Goal: Task Accomplishment & Management: Manage account settings

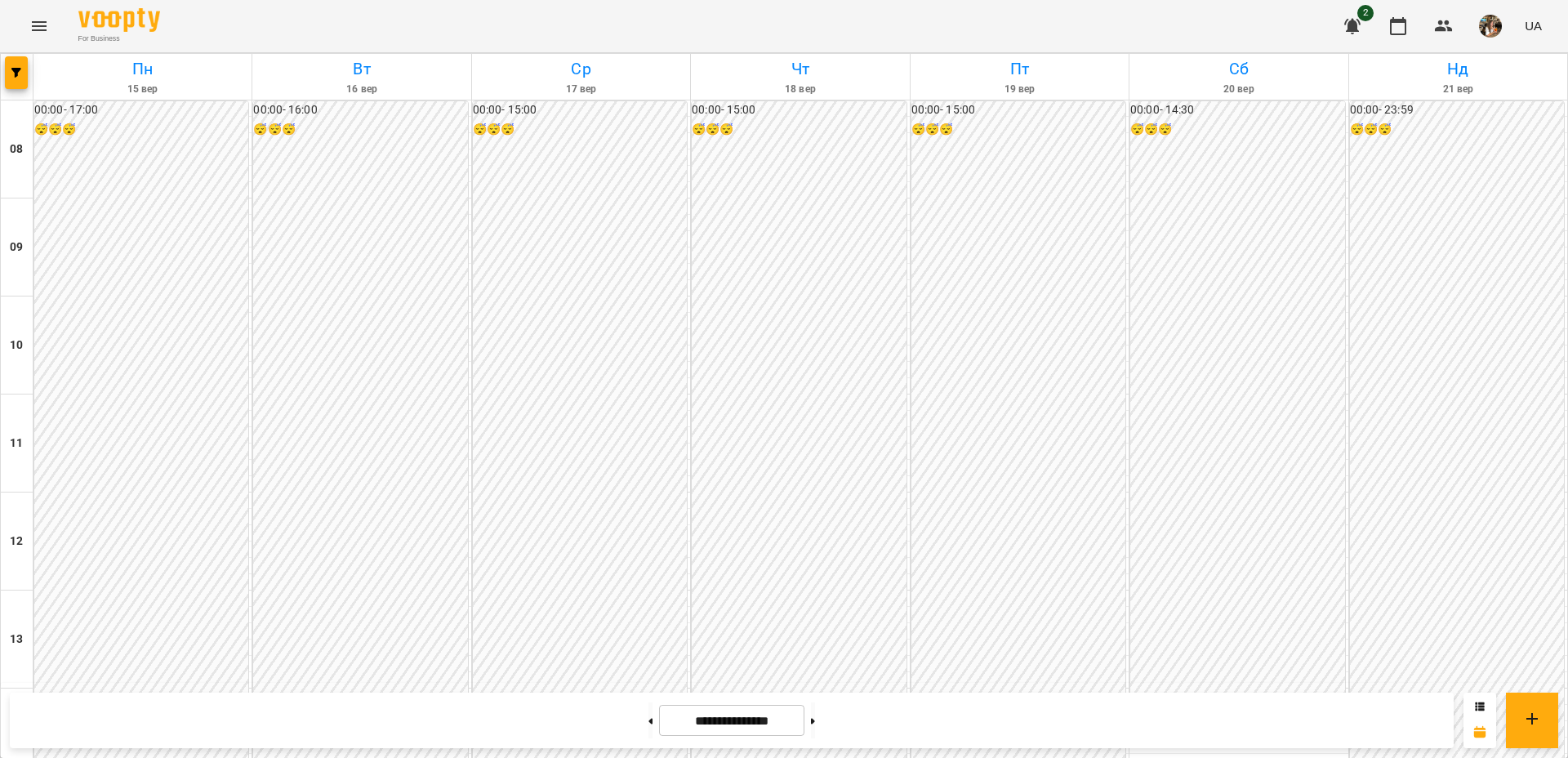
scroll to position [807, 0]
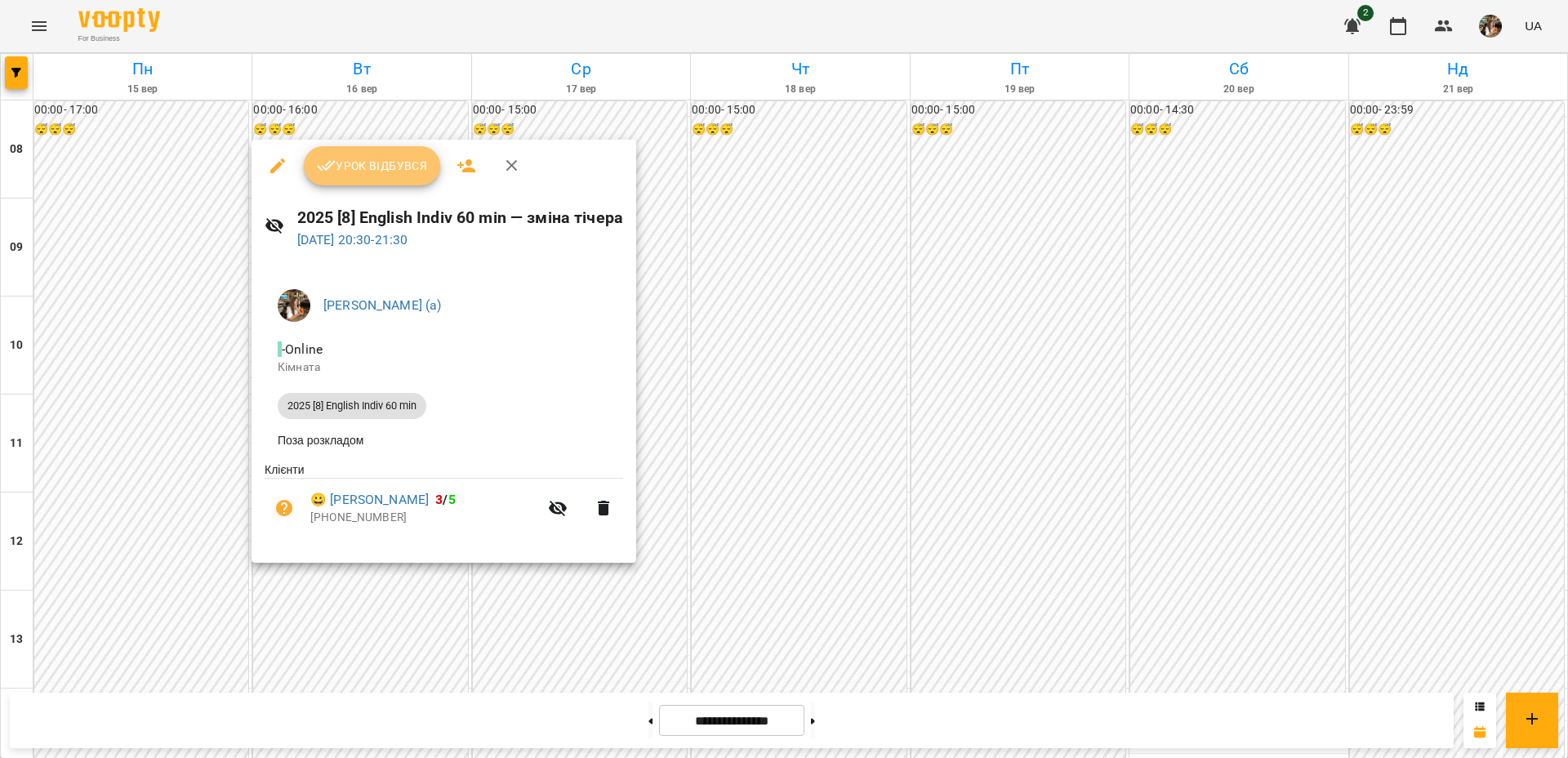
click at [365, 164] on span "Урок відбувся" at bounding box center [372, 166] width 111 height 20
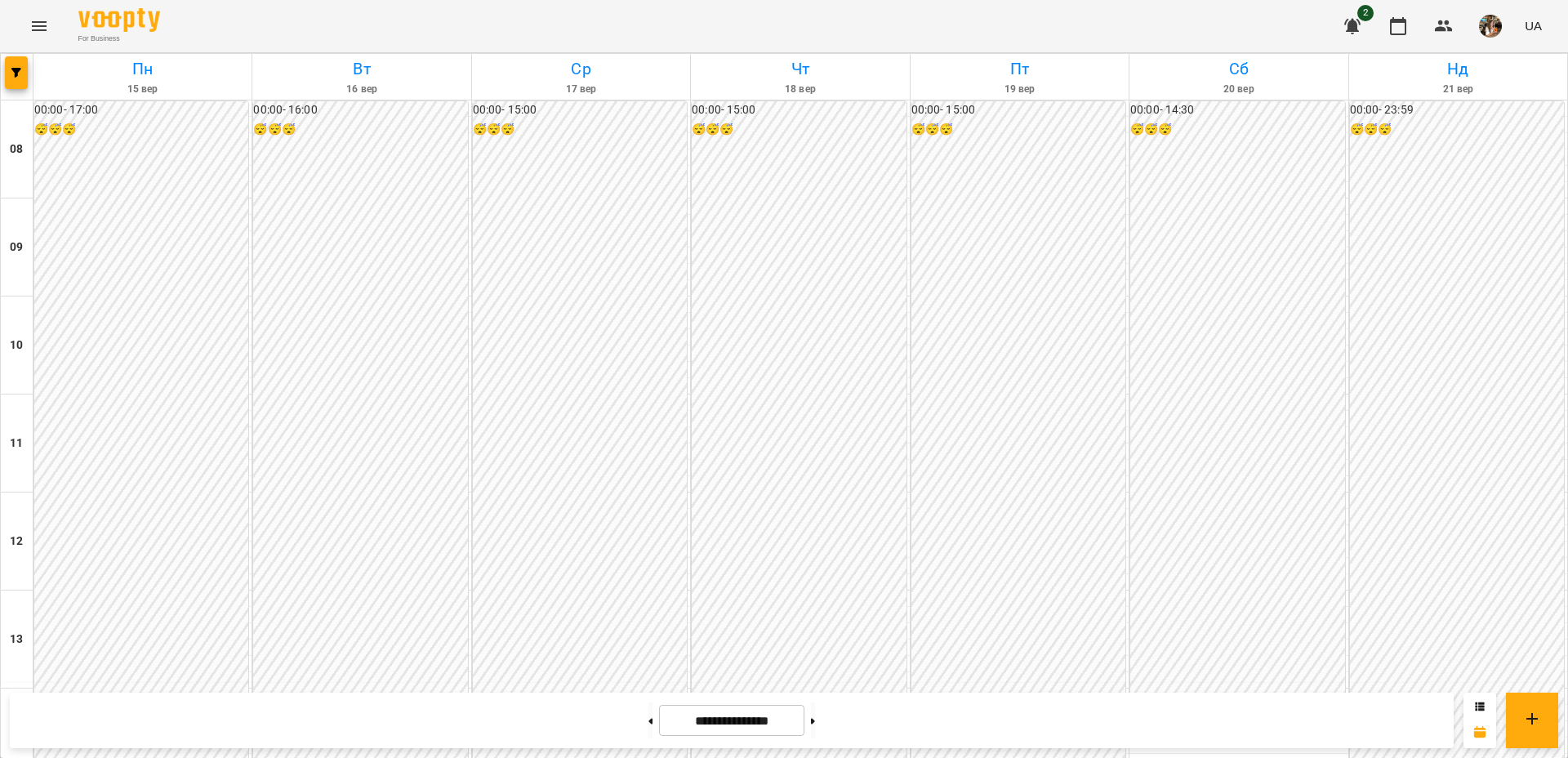
scroll to position [474, 0]
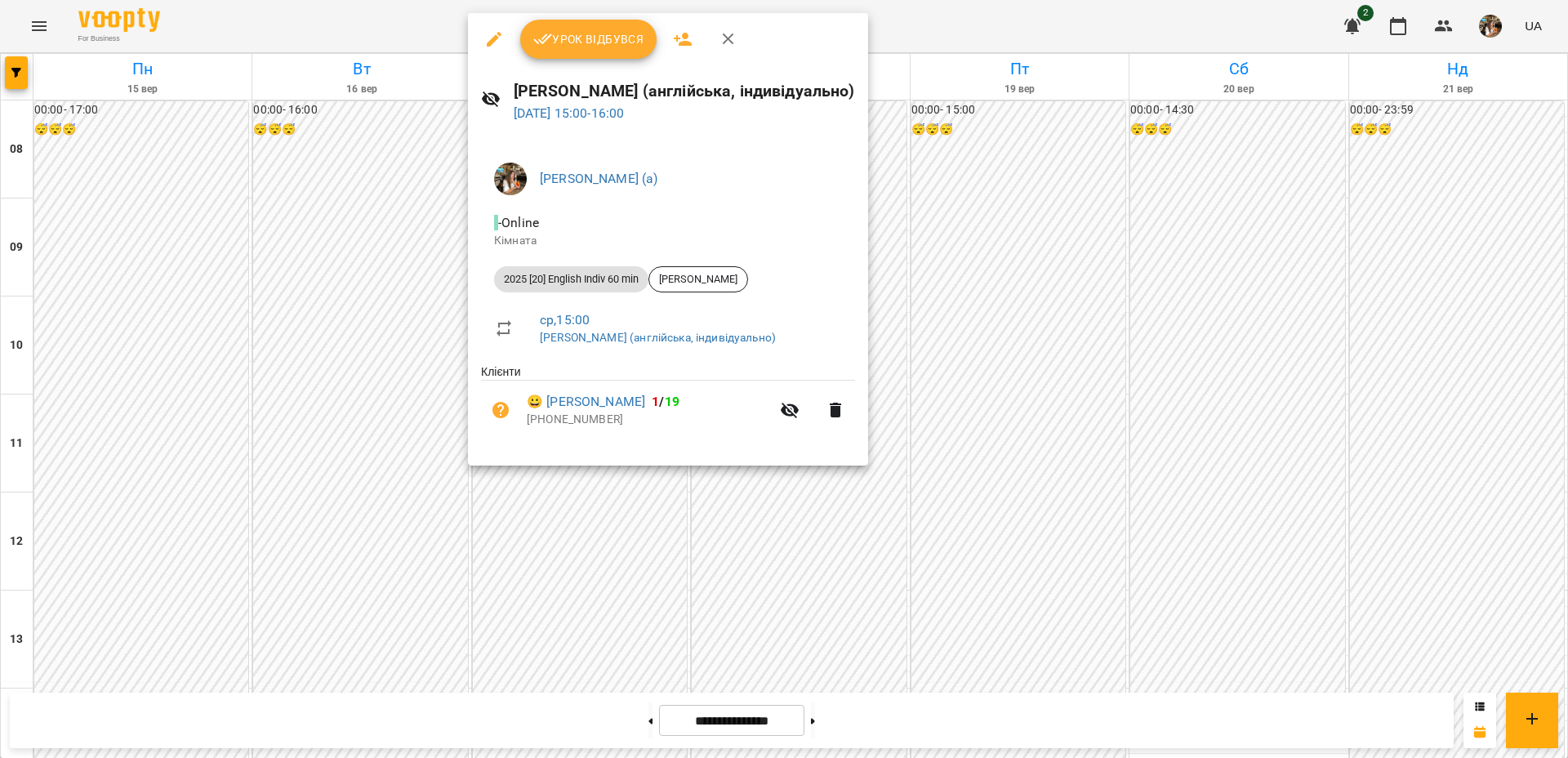
click at [582, 20] on button "Урок відбувся" at bounding box center [588, 39] width 137 height 39
